Goal: Task Accomplishment & Management: Manage account settings

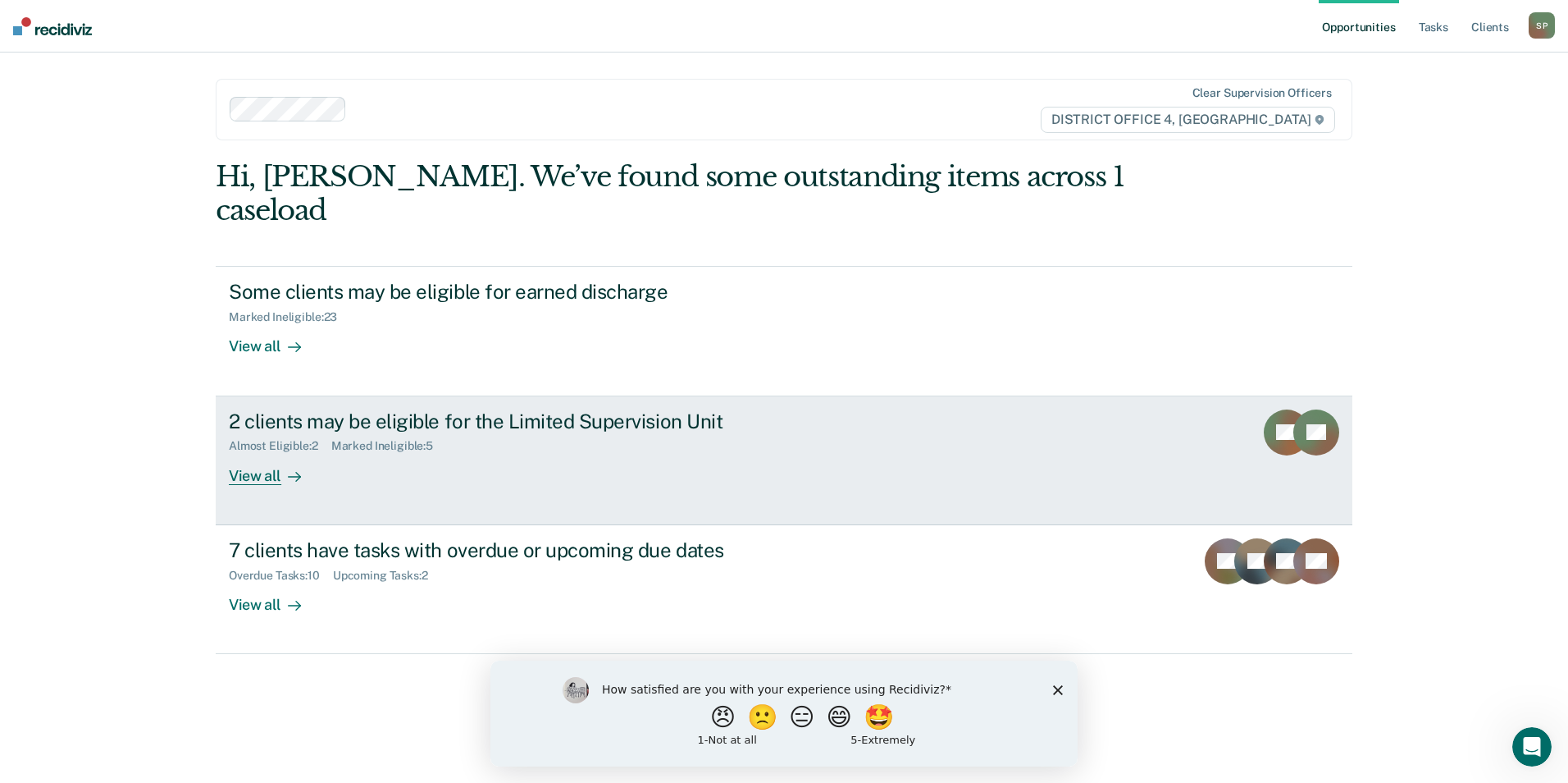
click at [259, 453] on div "View all" at bounding box center [275, 468] width 92 height 32
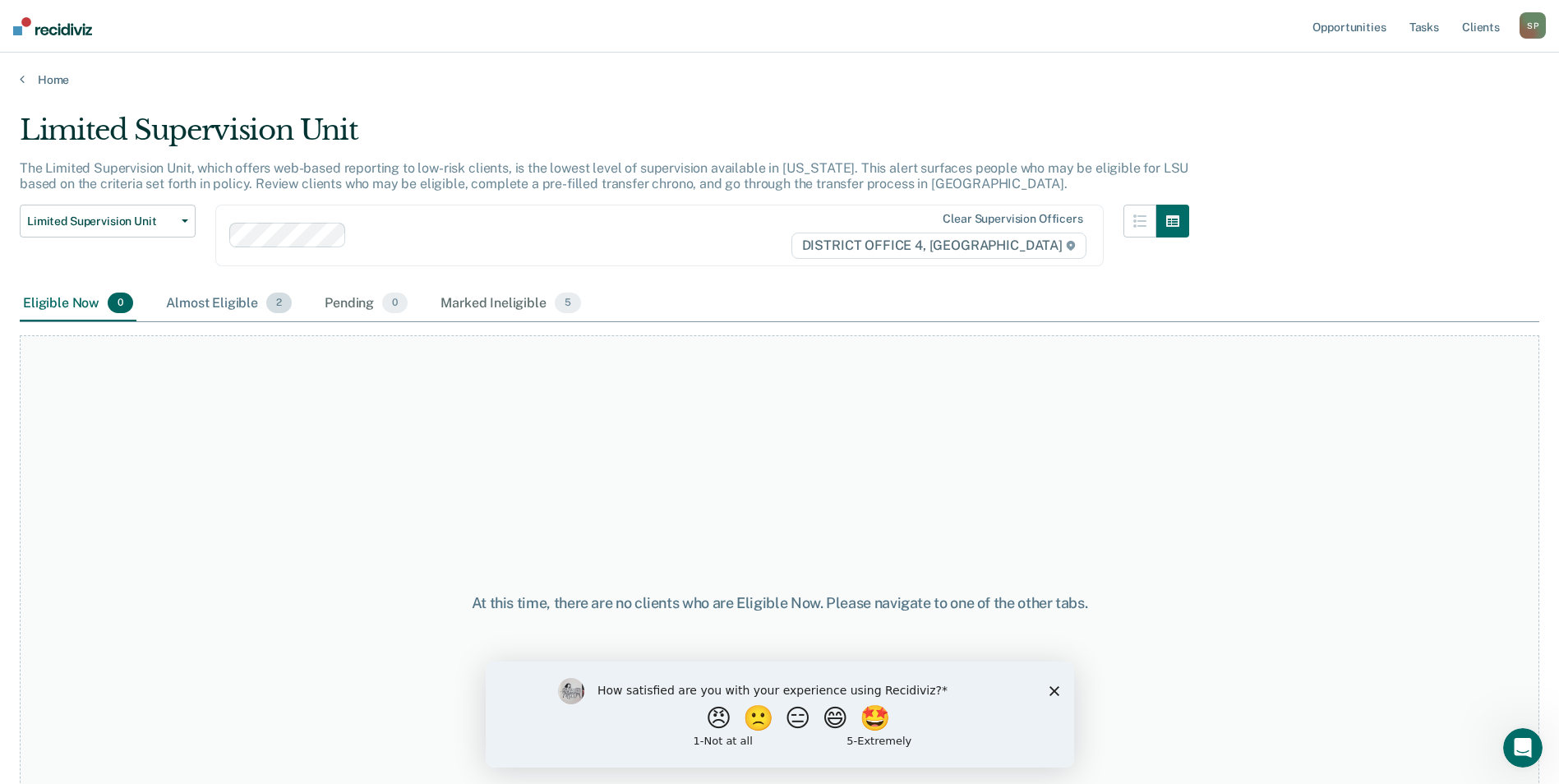
click at [220, 307] on div "Almost Eligible 2" at bounding box center [229, 305] width 133 height 37
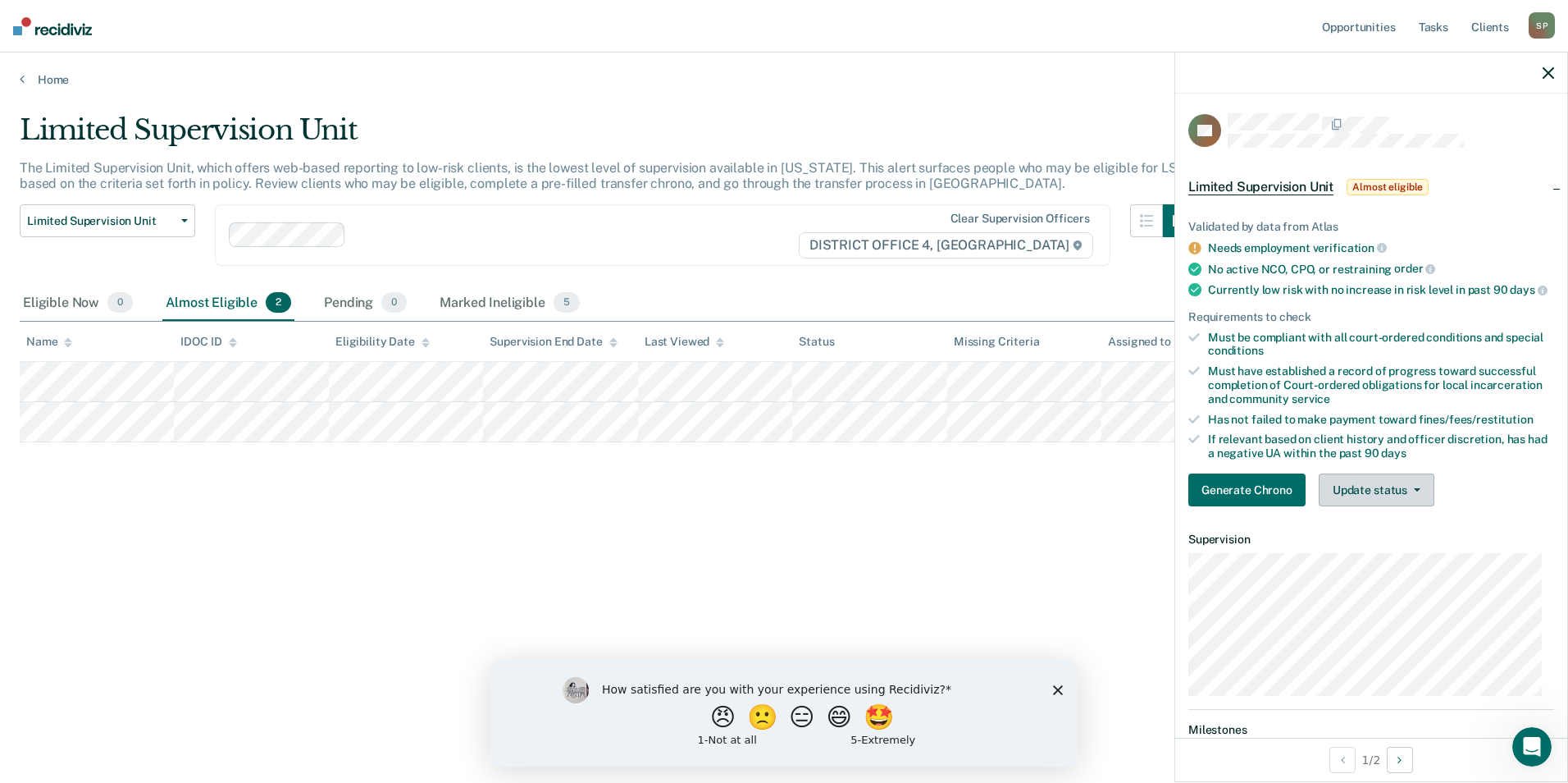
click at [1381, 503] on button "Update status" at bounding box center [1376, 489] width 116 height 33
click at [1353, 566] on button "Mark Ineligible" at bounding box center [1397, 555] width 158 height 26
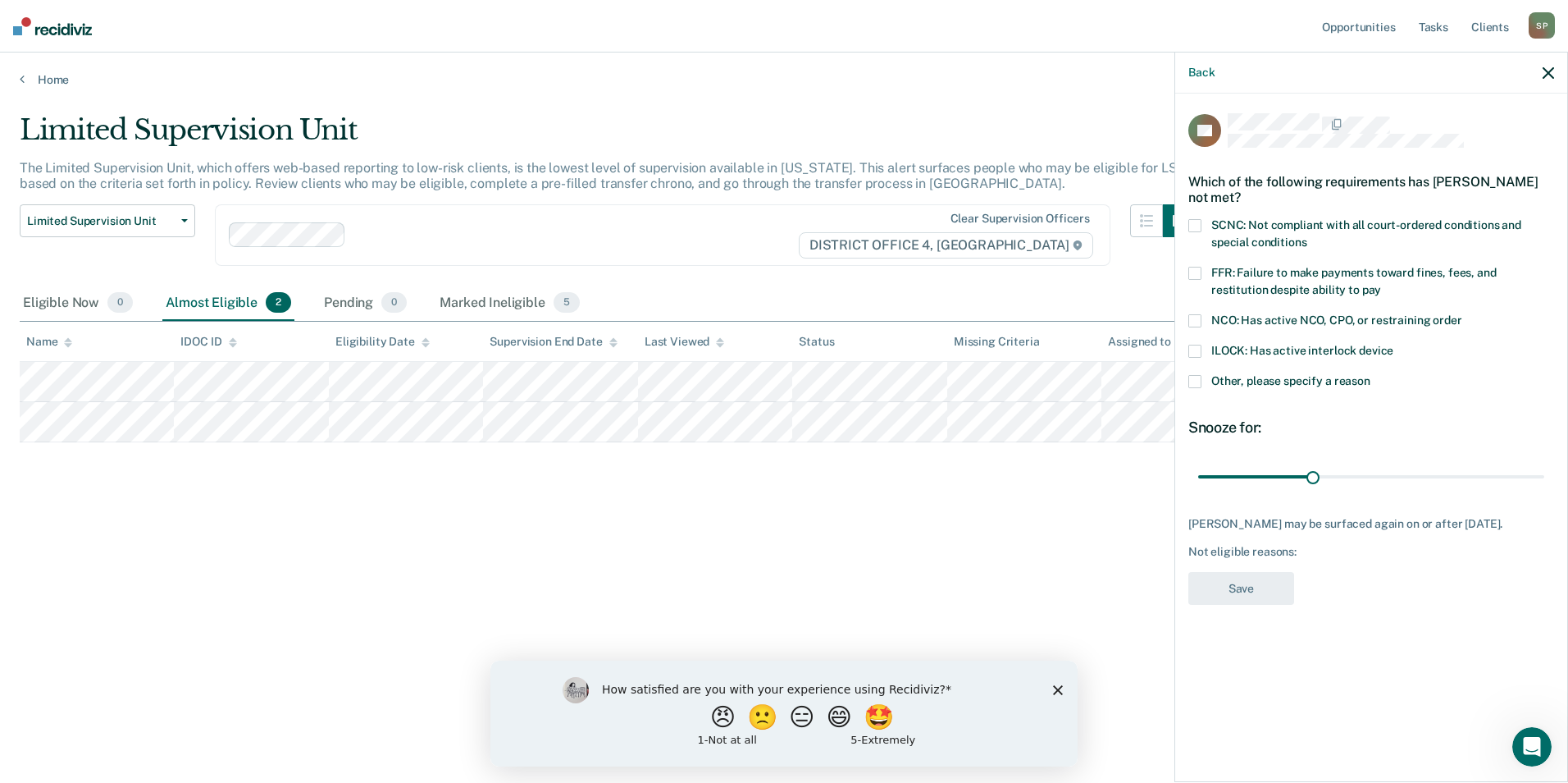
click at [1197, 381] on span at bounding box center [1195, 382] width 13 height 13
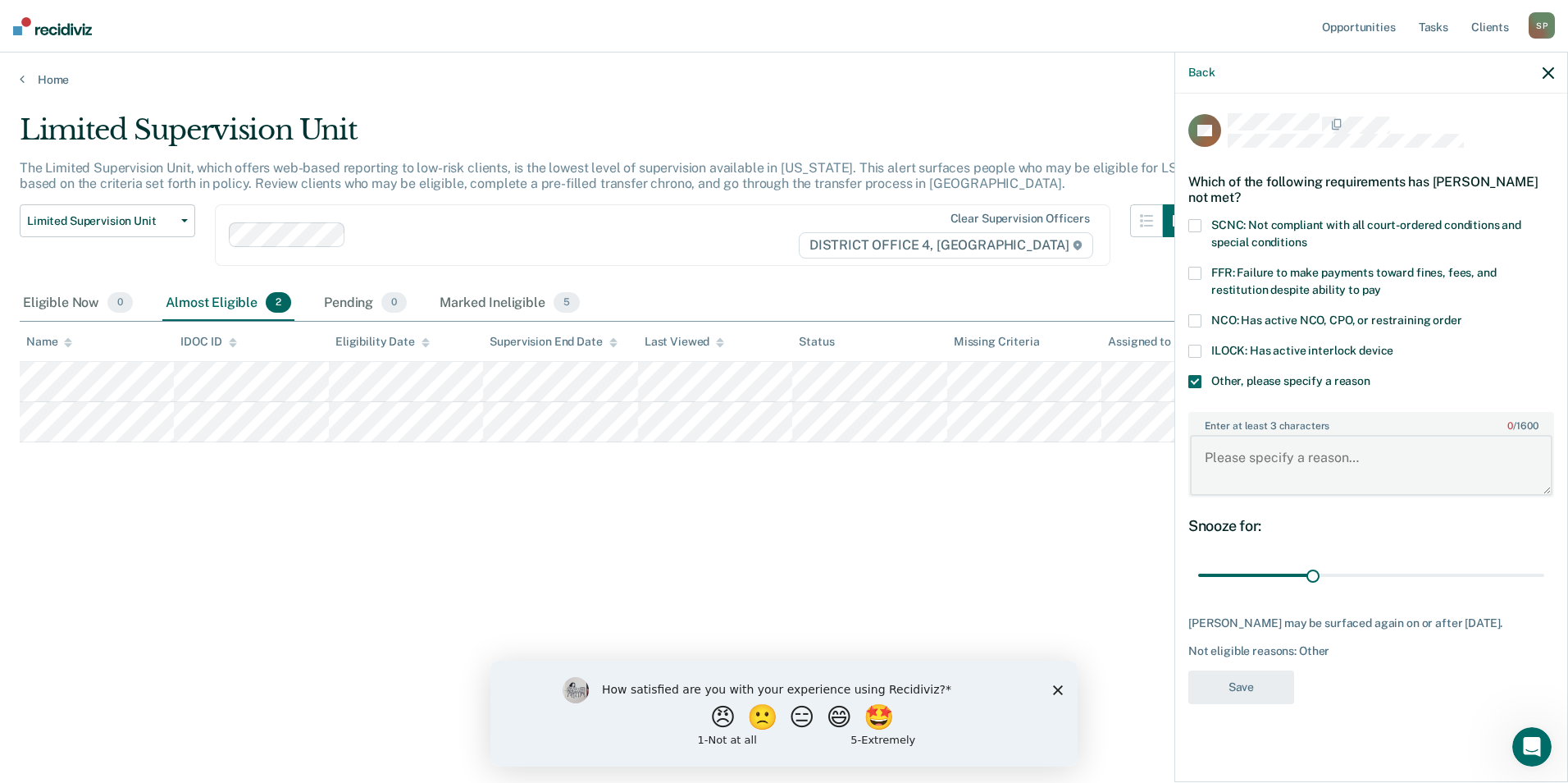
click at [1238, 450] on textarea "Enter at least 3 characters 0 / 1600" at bounding box center [1370, 464] width 363 height 60
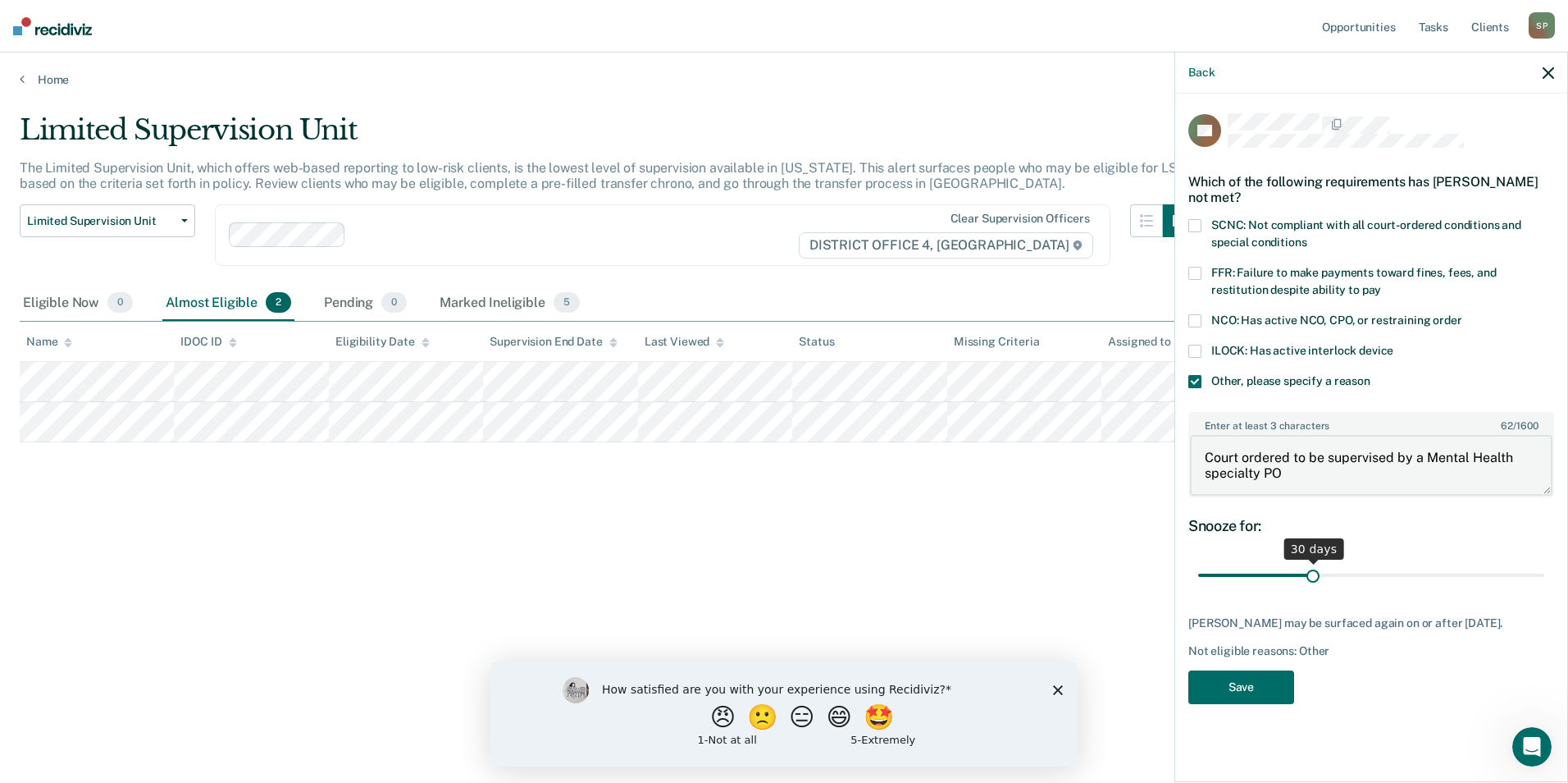
type textarea "Court ordered to be supervised by a Mental Health specialty PO"
drag, startPoint x: 1314, startPoint y: 572, endPoint x: 1585, endPoint y: 568, distance: 271.0
type input "90"
click at [1544, 568] on input "range" at bounding box center [1370, 576] width 346 height 29
click at [1250, 692] on button "Save" at bounding box center [1241, 686] width 105 height 34
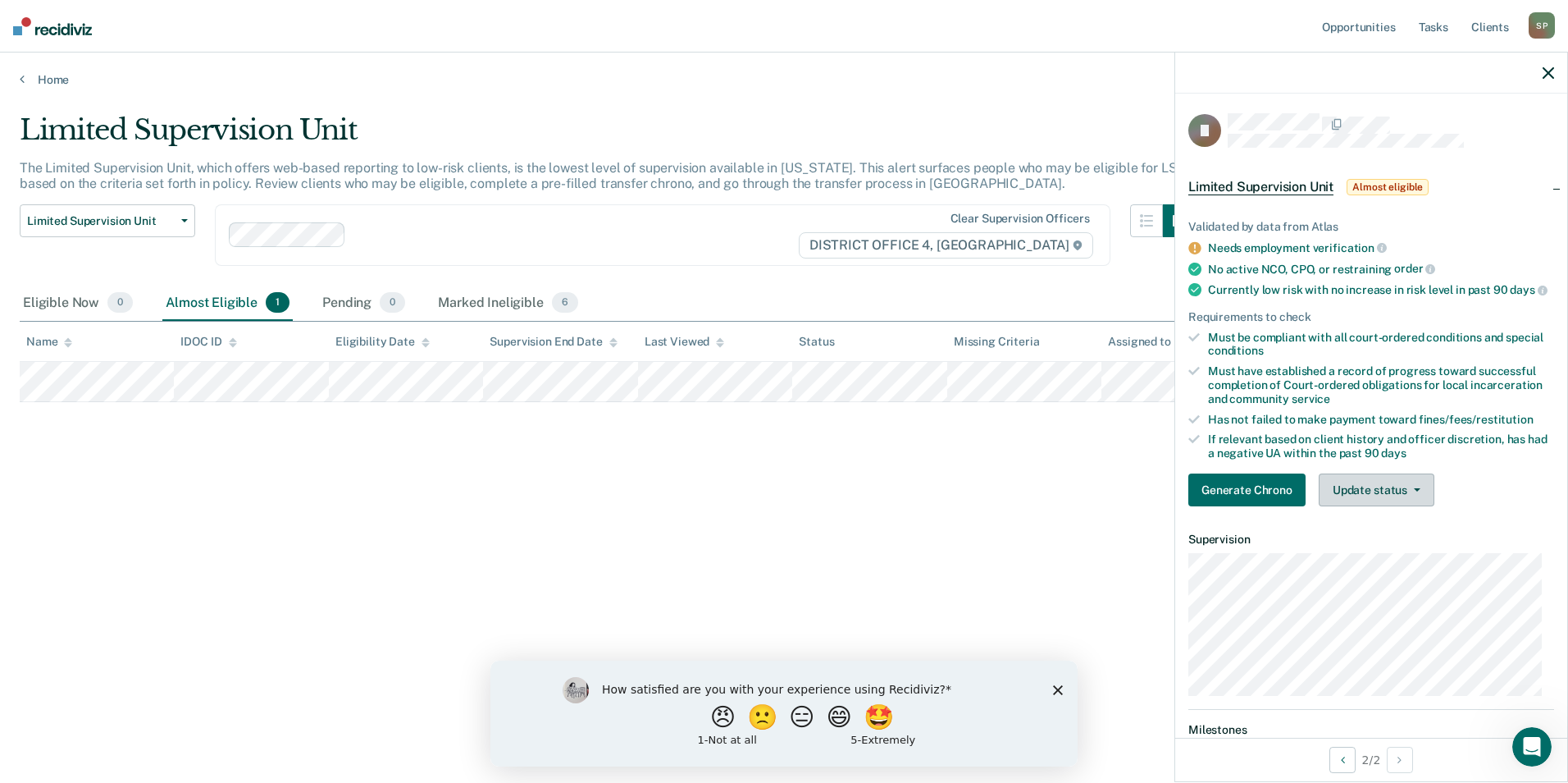
click at [1408, 491] on span "button" at bounding box center [1414, 489] width 13 height 3
click at [1346, 566] on button "Mark Ineligible" at bounding box center [1397, 555] width 158 height 26
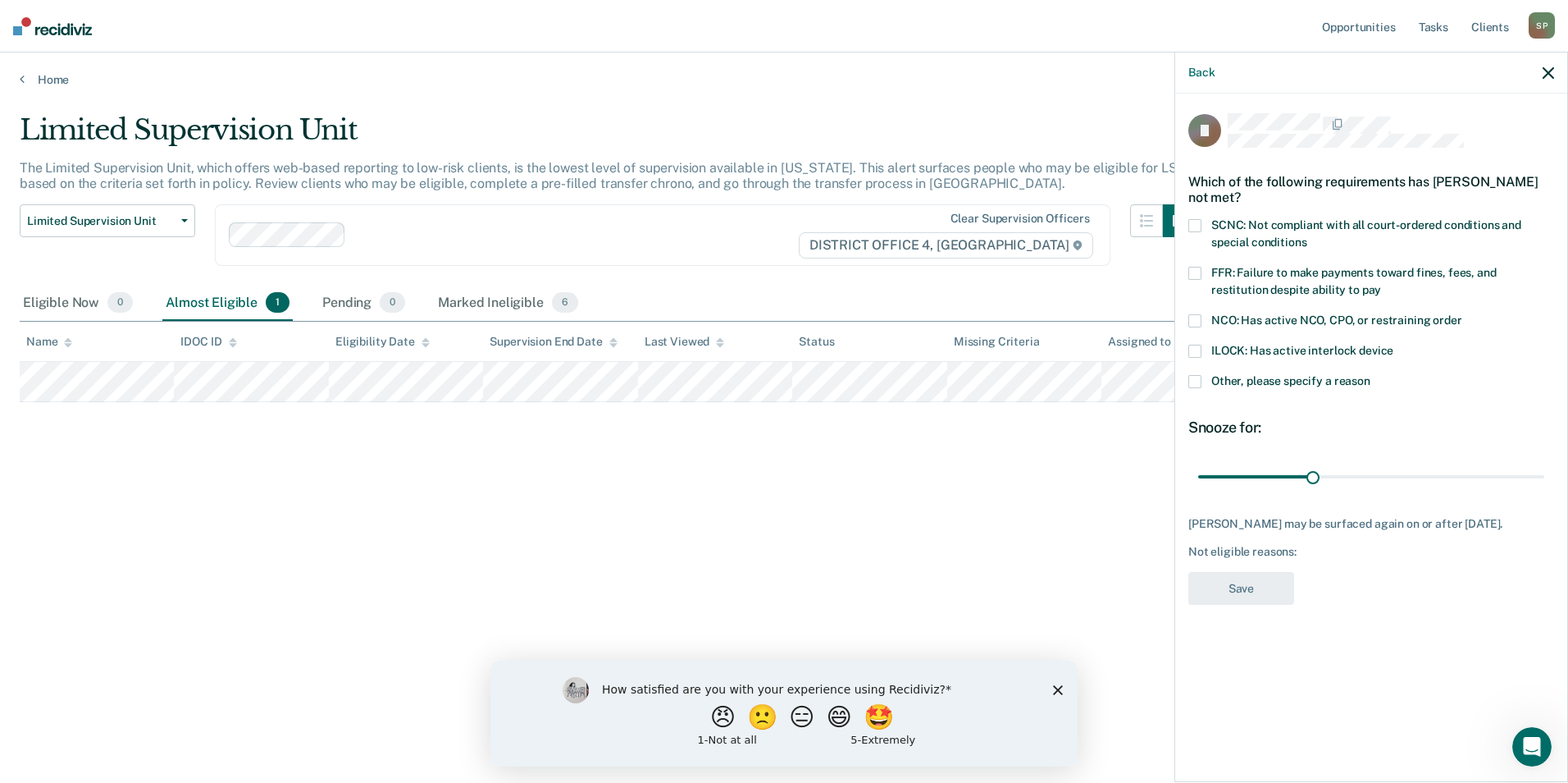
click at [1201, 376] on label "Other, please specify a reason" at bounding box center [1370, 384] width 365 height 17
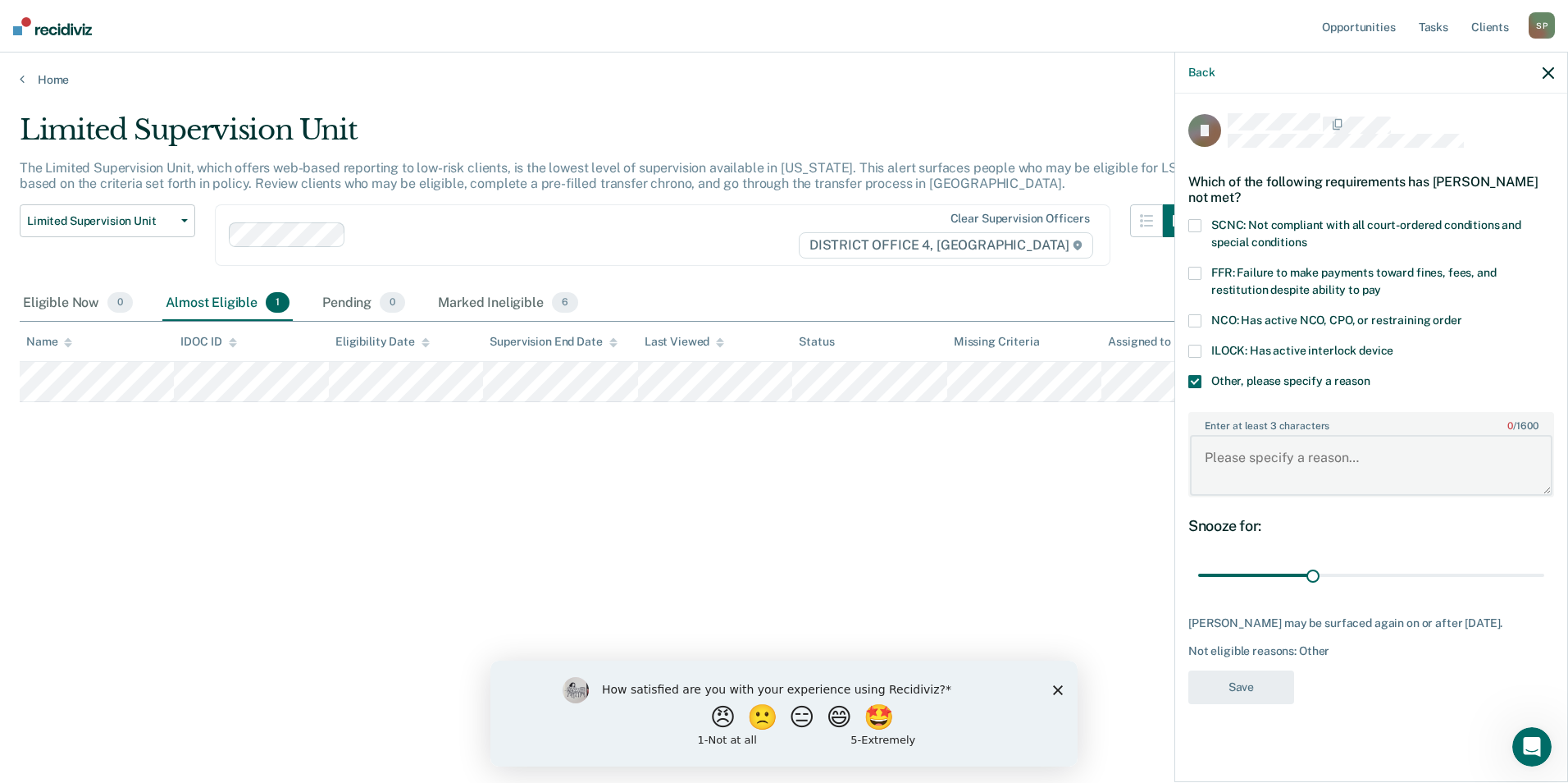
click at [1225, 459] on textarea "Enter at least 3 characters 0 / 1600" at bounding box center [1370, 464] width 363 height 60
paste textarea "Is a MHC graduate and must remain on supervised probation under me for one year…"
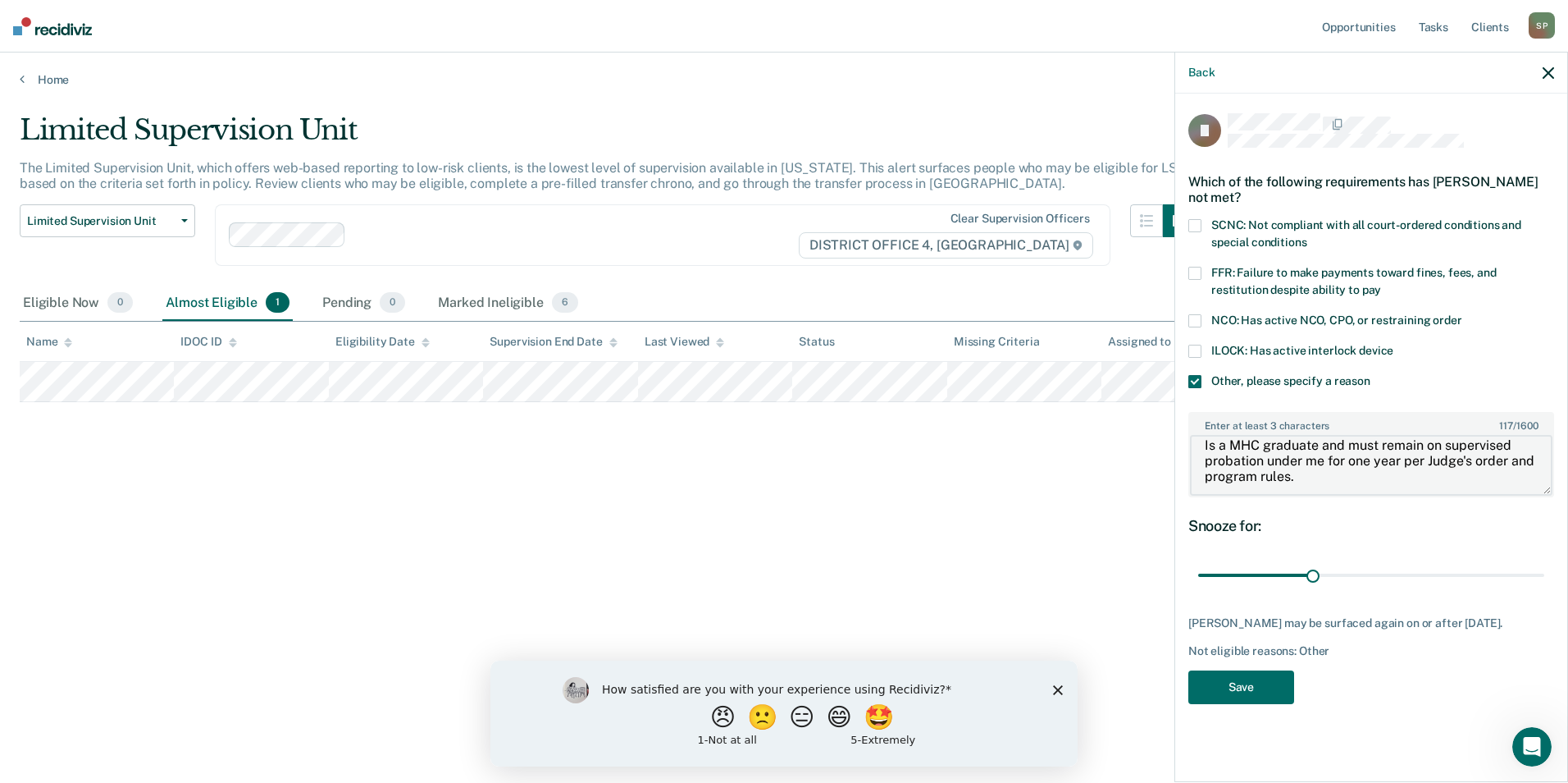
scroll to position [15, 0]
type textarea "Is a MHC graduate and must remain on supervised probation under me for one year…"
drag, startPoint x: 1314, startPoint y: 573, endPoint x: 1566, endPoint y: 562, distance: 252.2
type input "90"
click at [1544, 562] on input "range" at bounding box center [1370, 576] width 346 height 29
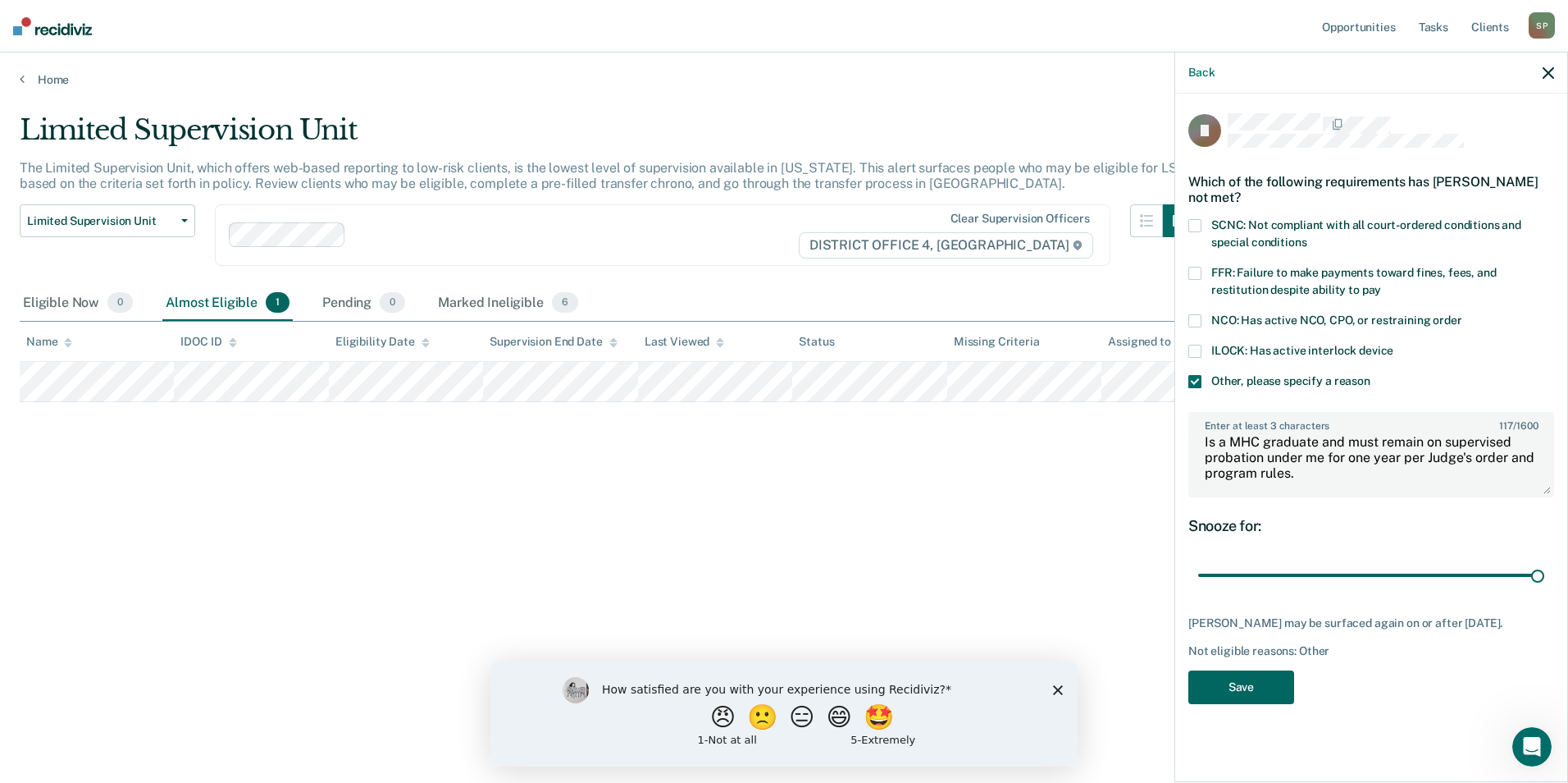
click at [1243, 681] on button "Save" at bounding box center [1241, 686] width 105 height 34
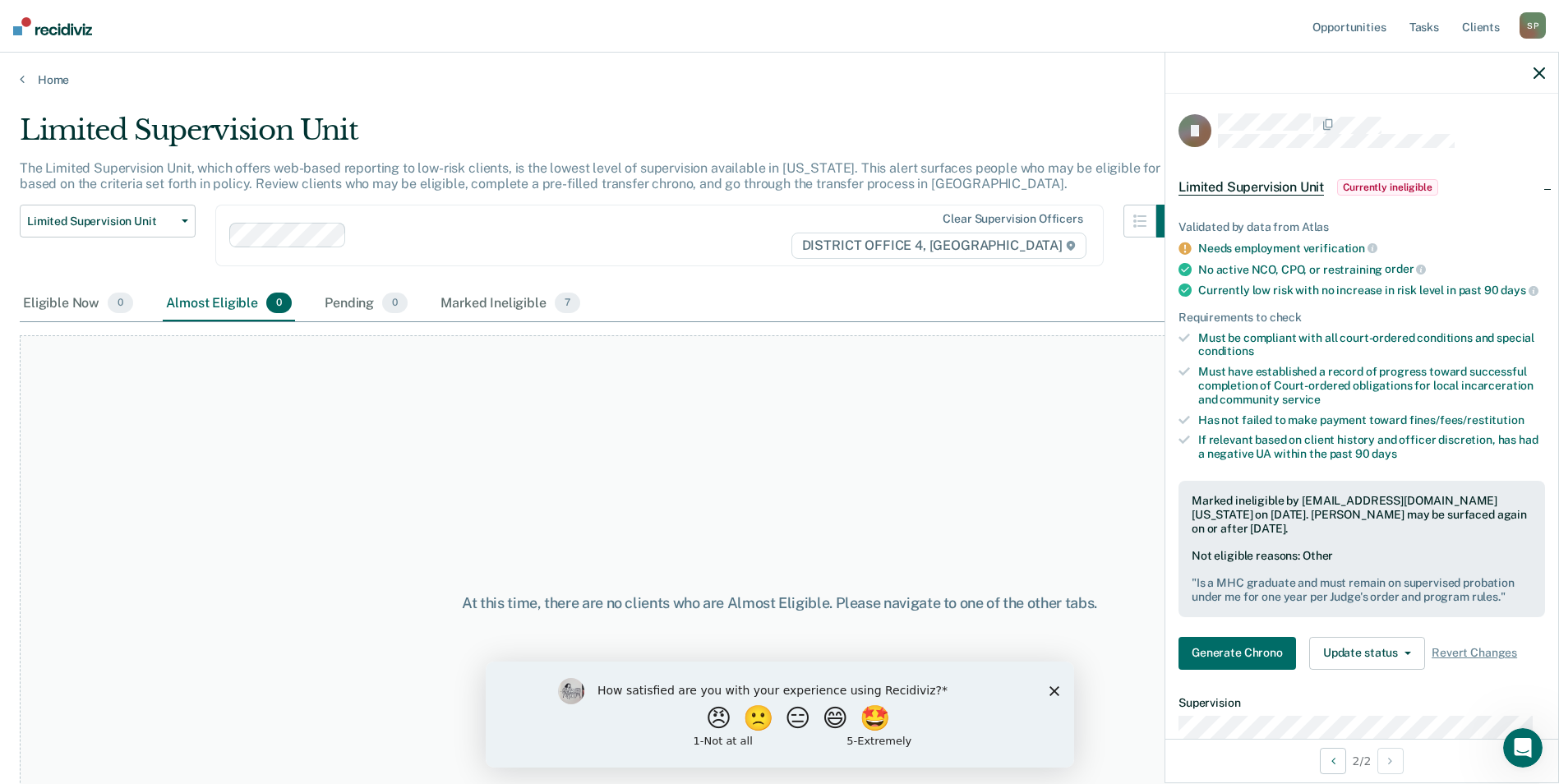
click at [721, 535] on div "At this time, there are no clients who are Almost Eligible. Please navigate to …" at bounding box center [780, 602] width 1520 height 534
click at [54, 80] on link "Home" at bounding box center [780, 79] width 1520 height 14
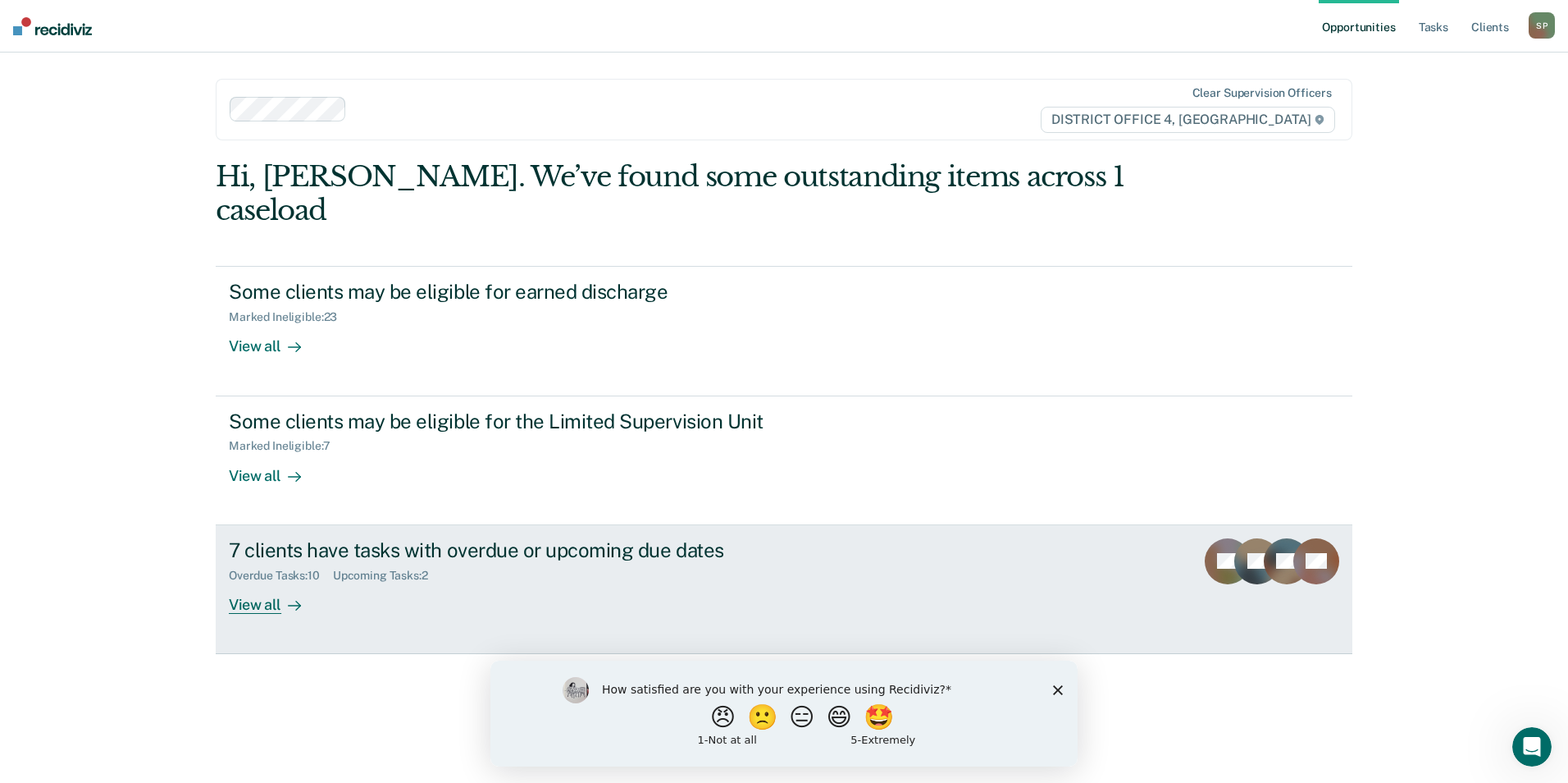
click at [249, 581] on div "View all" at bounding box center [275, 597] width 92 height 32
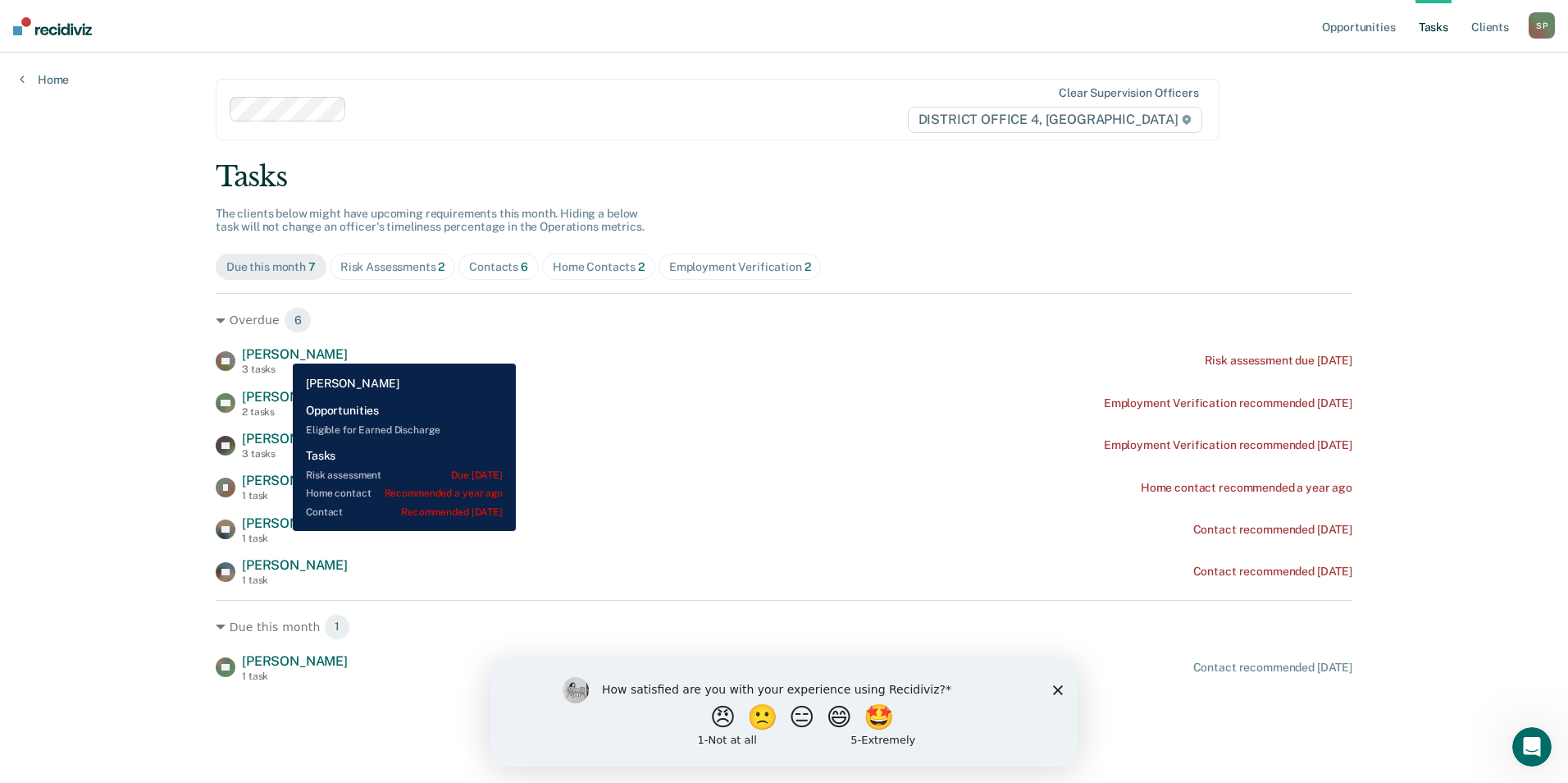
click at [280, 351] on span "[PERSON_NAME]" at bounding box center [294, 354] width 105 height 15
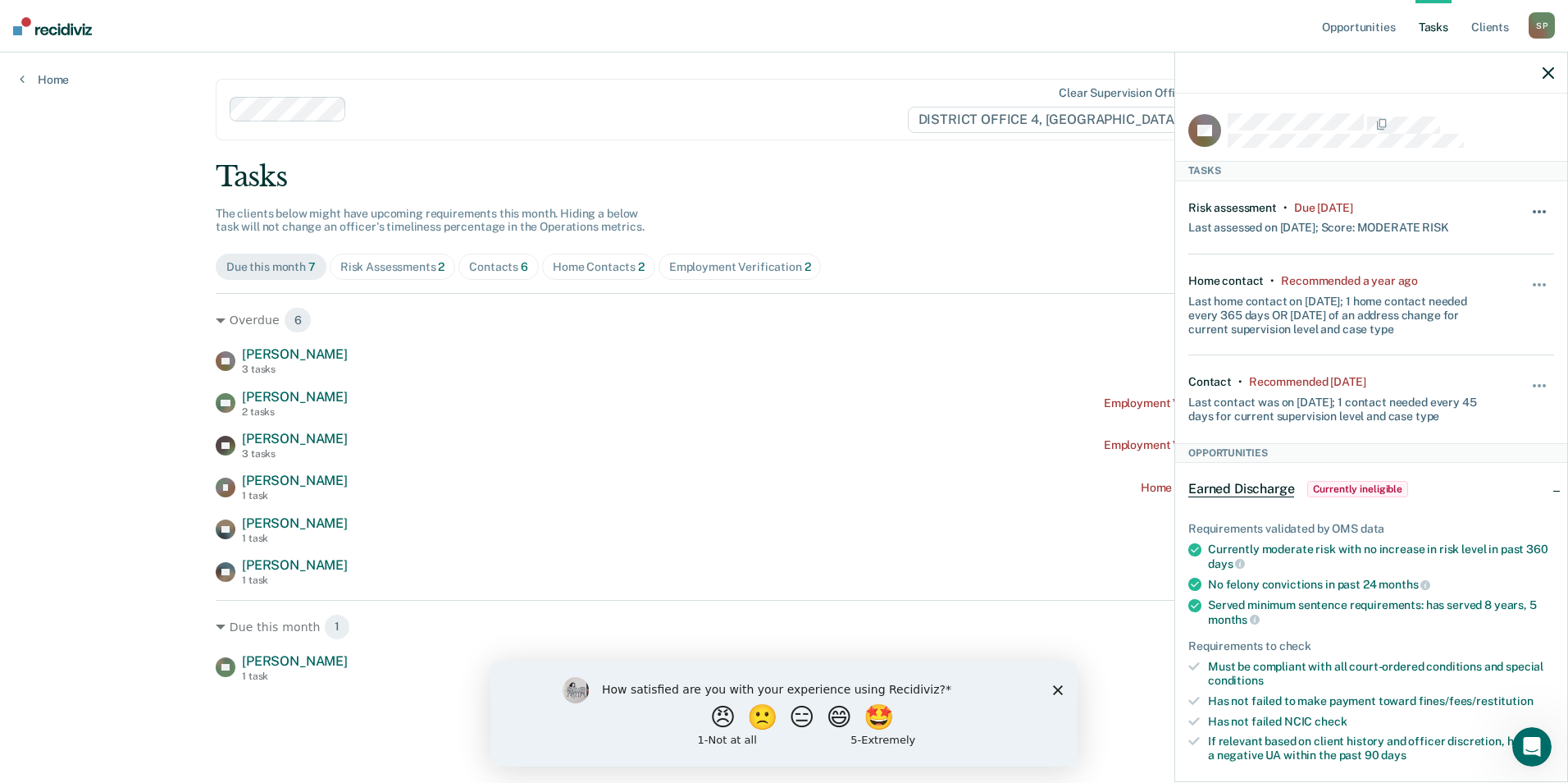
click at [1531, 206] on button "button" at bounding box center [1539, 219] width 28 height 26
click at [400, 269] on div "Risk Assessments 2" at bounding box center [392, 267] width 105 height 14
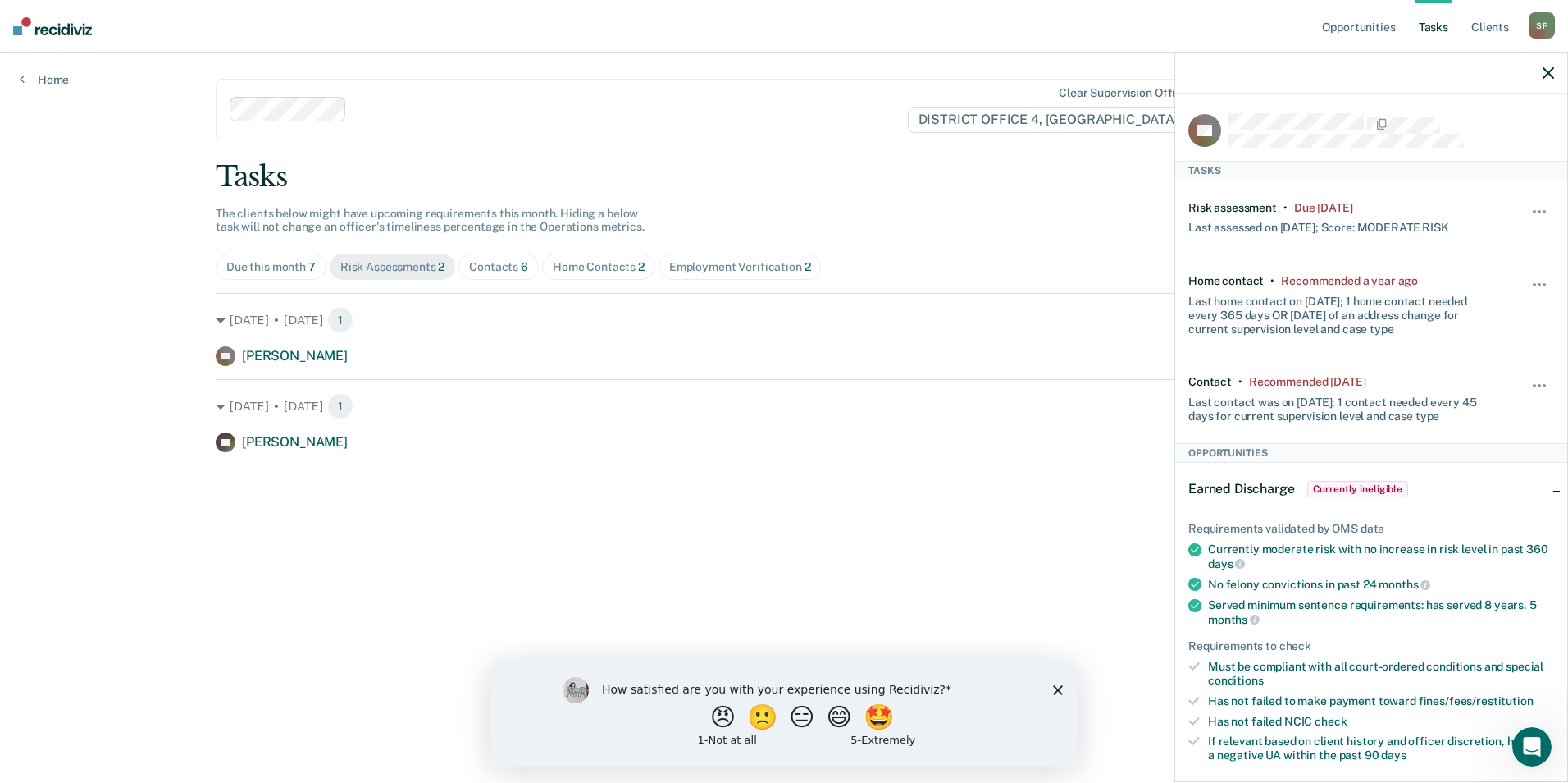
click at [510, 263] on div "Contacts 6" at bounding box center [499, 267] width 59 height 14
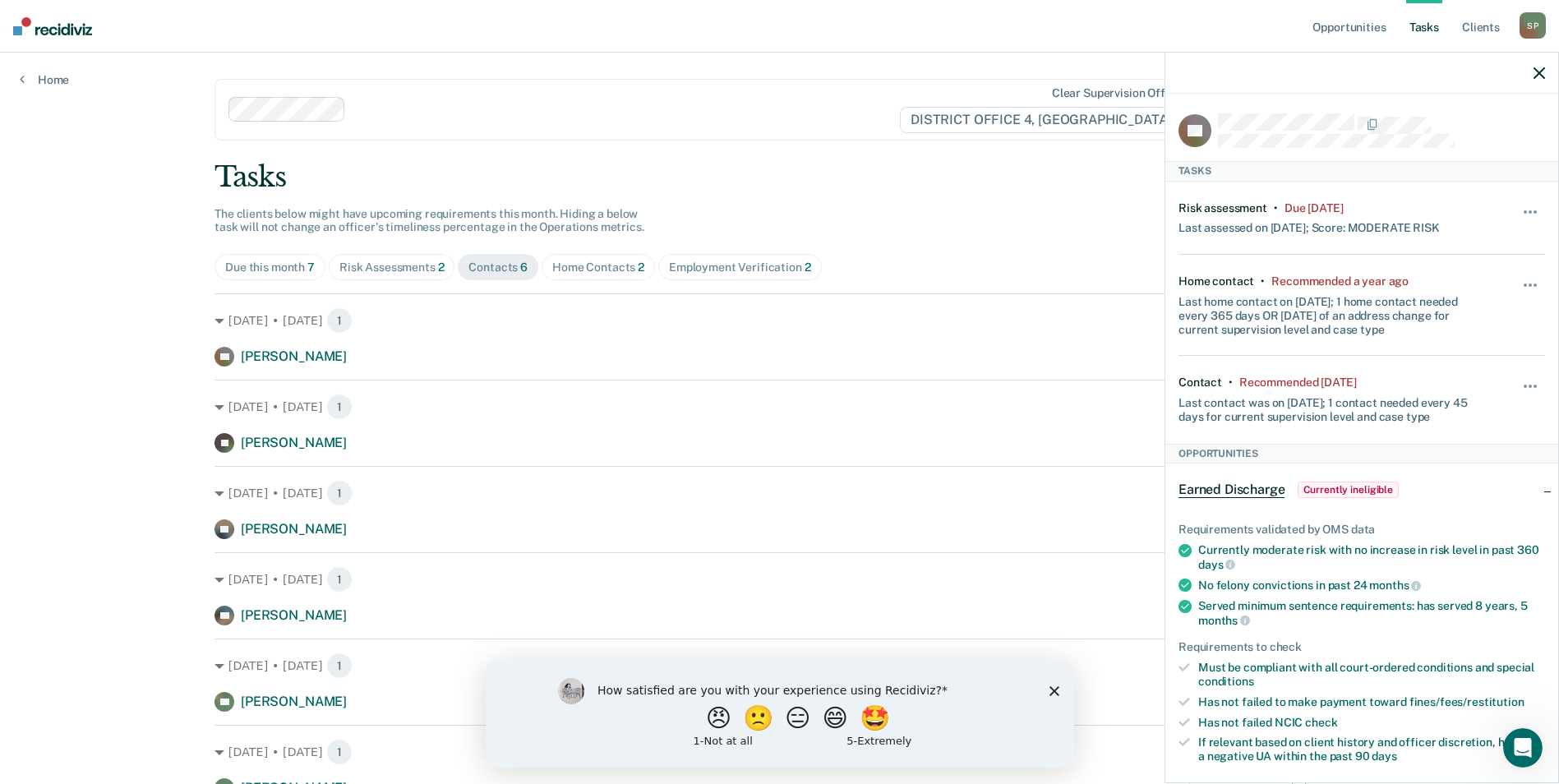
click at [590, 272] on div "Home Contacts 2" at bounding box center [598, 267] width 92 height 14
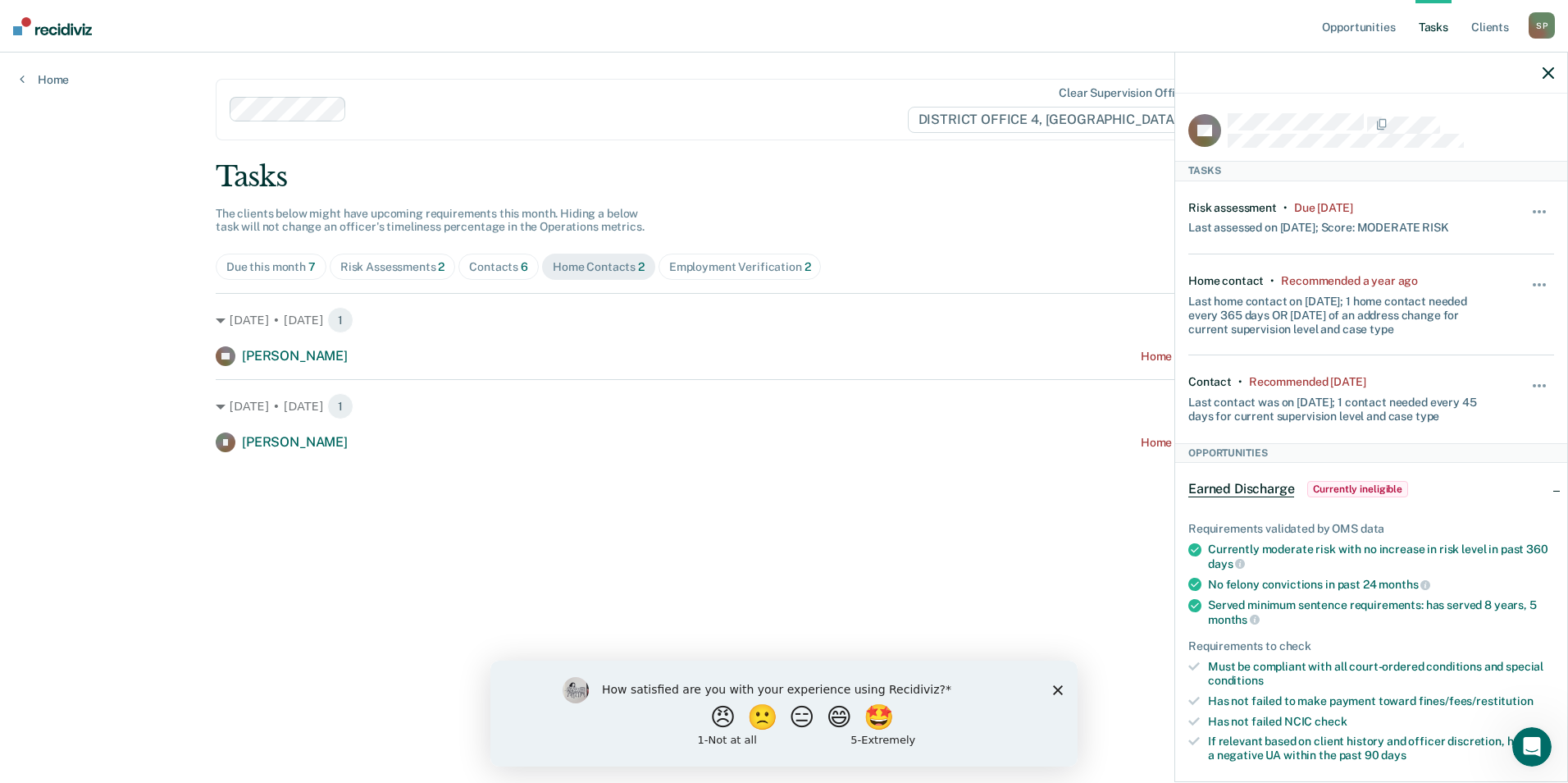
click at [709, 268] on div "Employment Verification 2" at bounding box center [740, 267] width 142 height 14
click at [1549, 75] on icon "button" at bounding box center [1548, 73] width 12 height 12
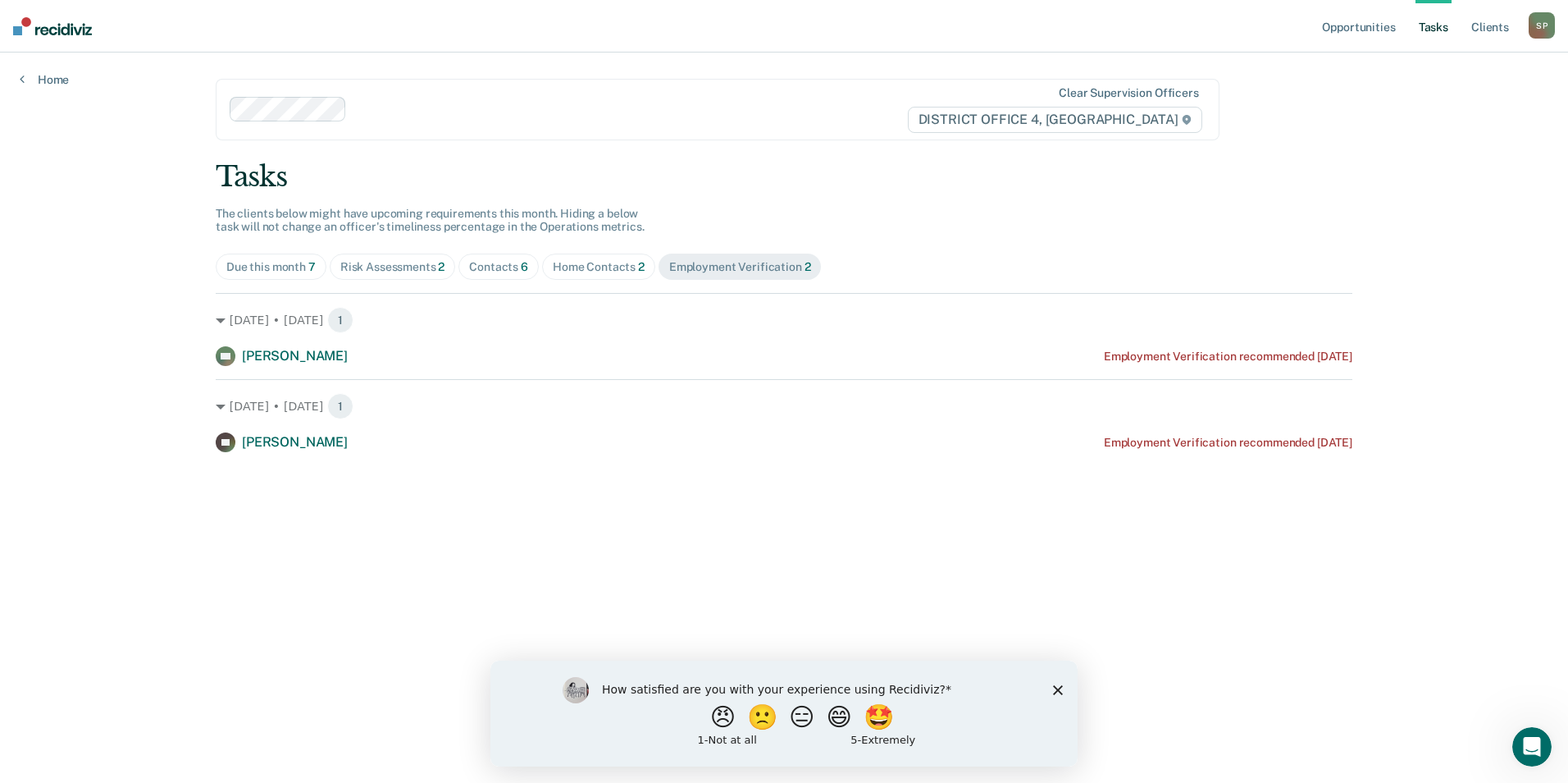
click at [1535, 30] on div "S P" at bounding box center [1541, 25] width 26 height 26
click at [1422, 107] on link "Log Out" at bounding box center [1476, 107] width 132 height 14
